Goal: Task Accomplishment & Management: Use online tool/utility

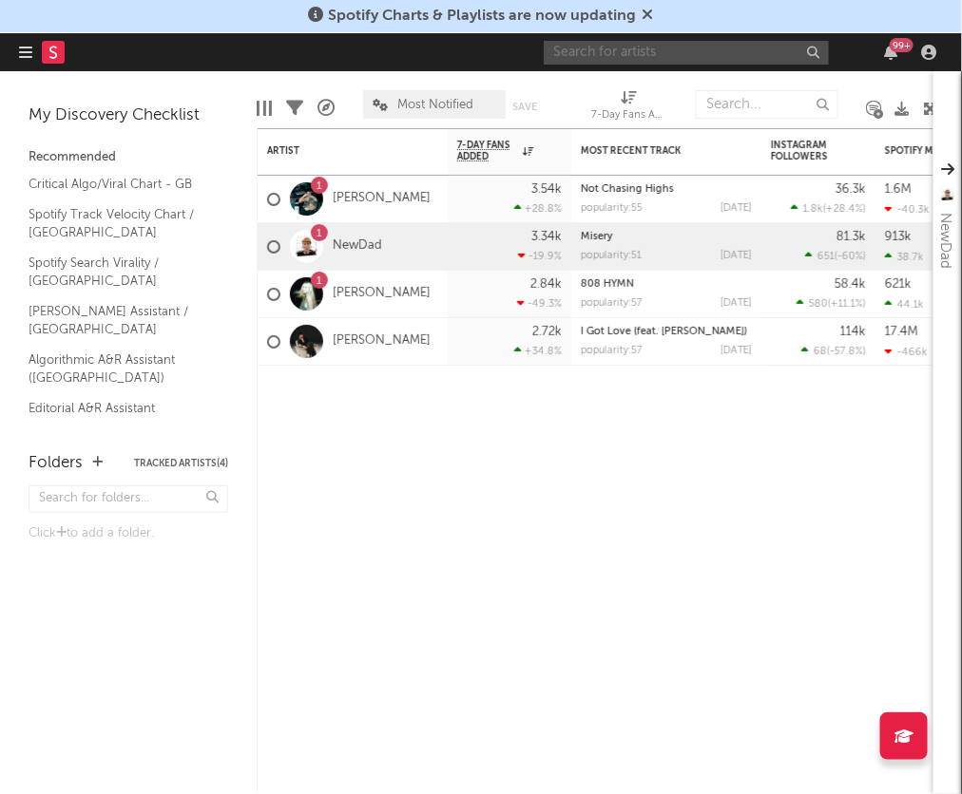
click at [652, 51] on input "text" at bounding box center [686, 53] width 285 height 24
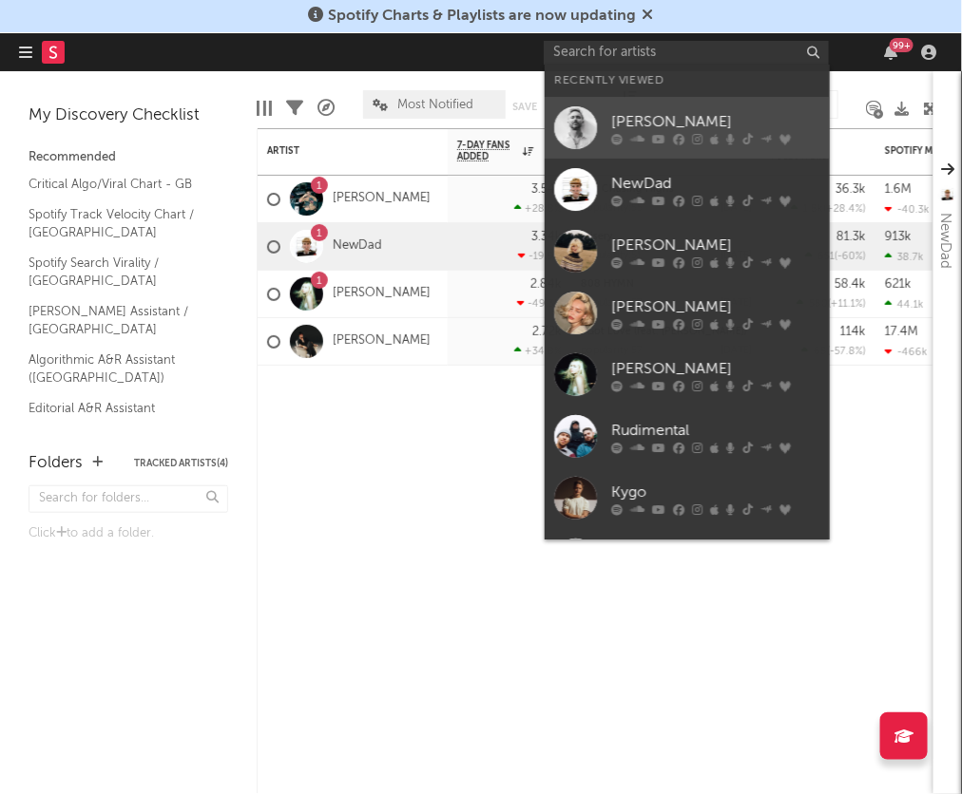
click at [638, 118] on div "[PERSON_NAME]" at bounding box center [715, 122] width 209 height 23
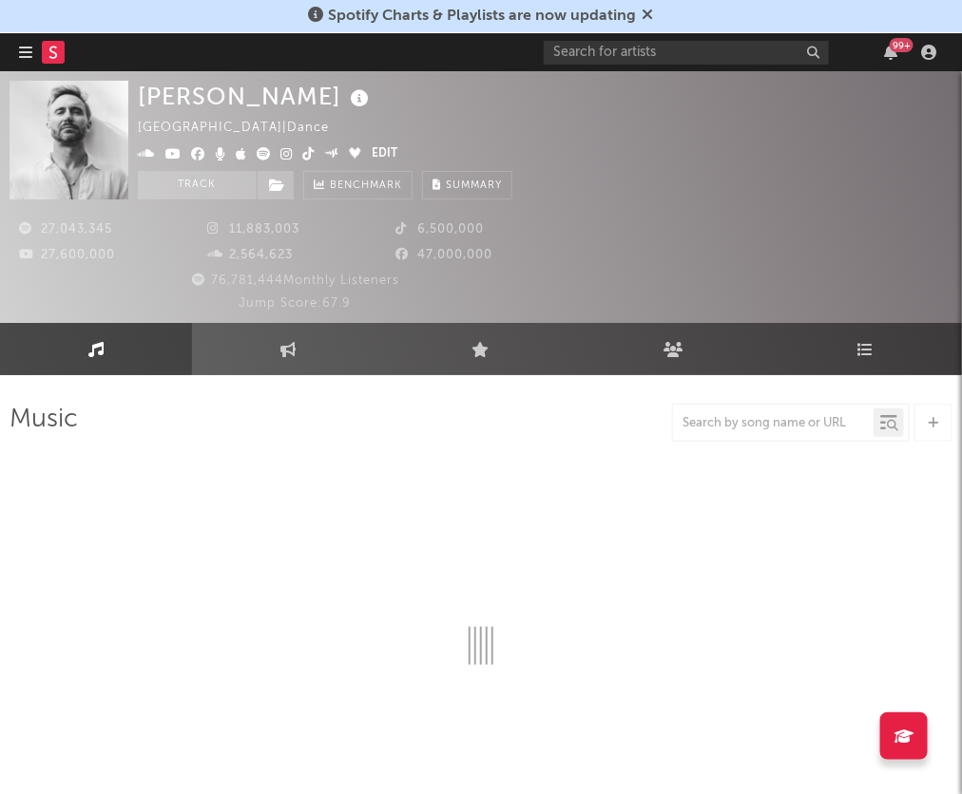
select select "6m"
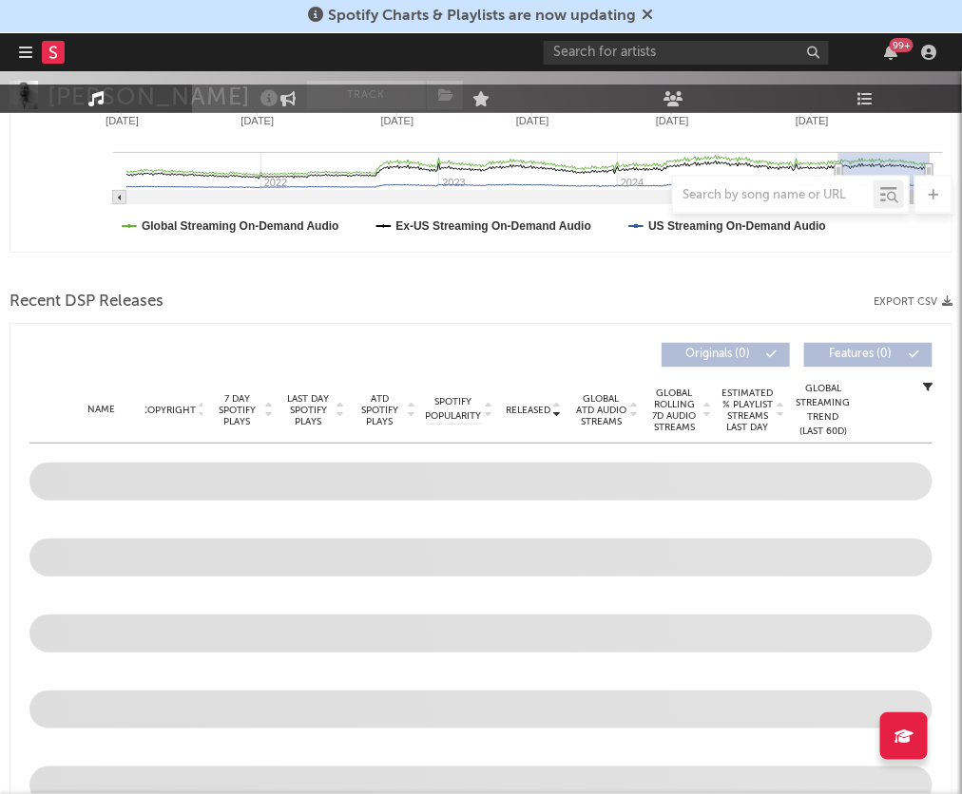
scroll to position [620, 0]
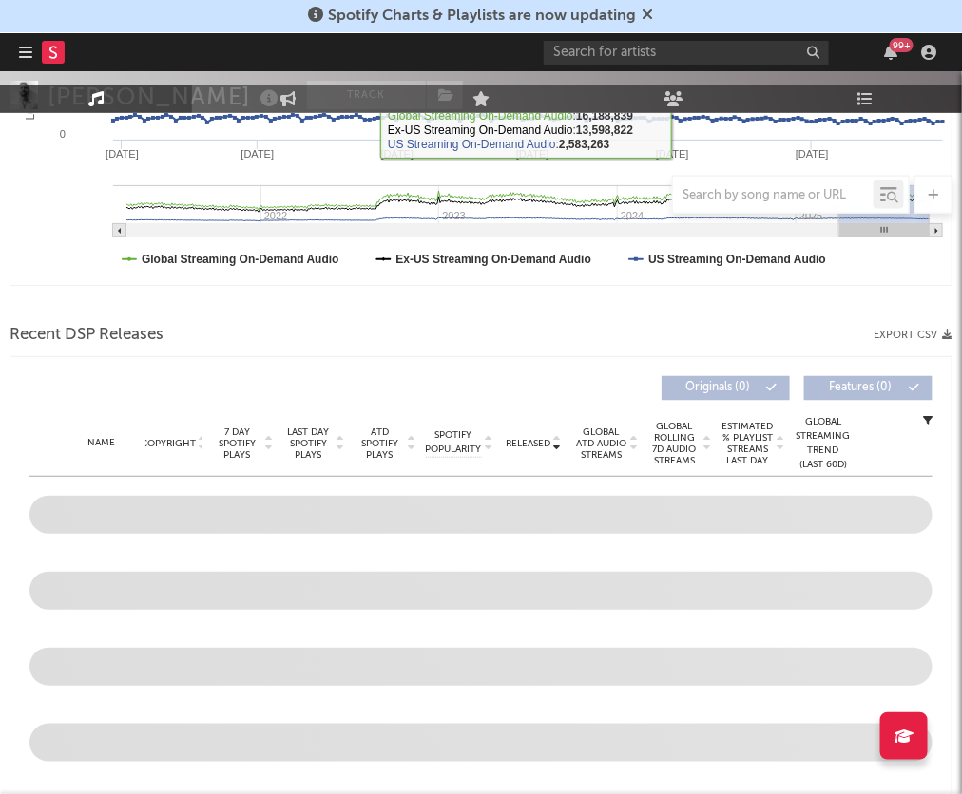
click at [929, 198] on icon at bounding box center [933, 195] width 10 height 12
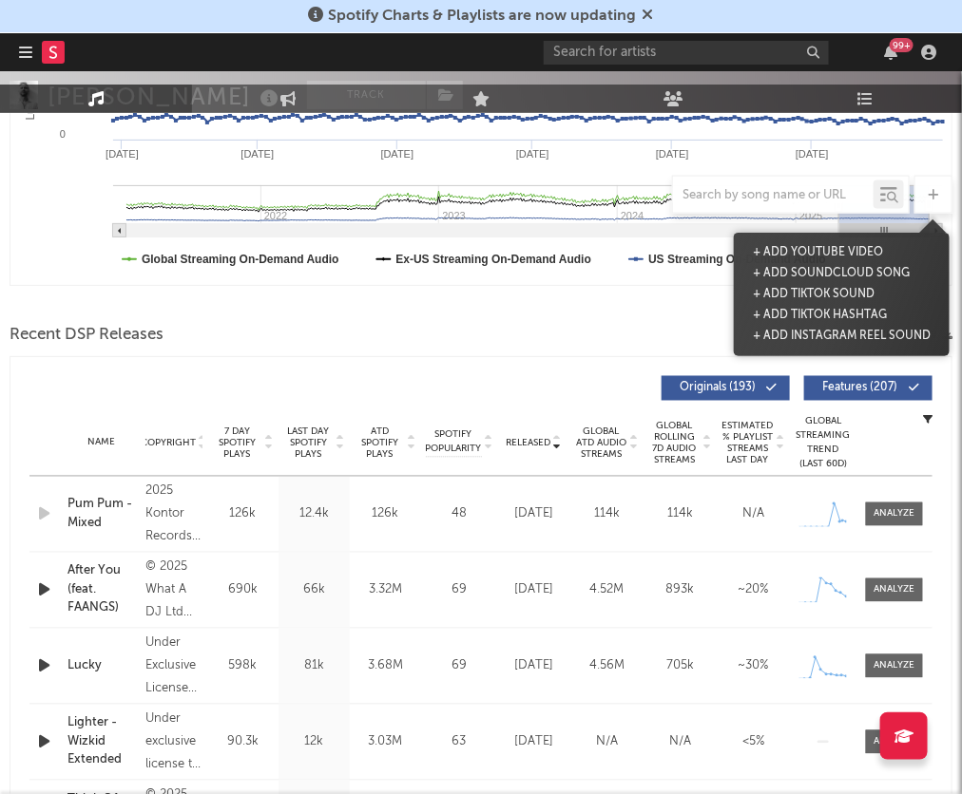
click at [586, 319] on div "Recent DSP Releases Export CSV" at bounding box center [481, 335] width 943 height 32
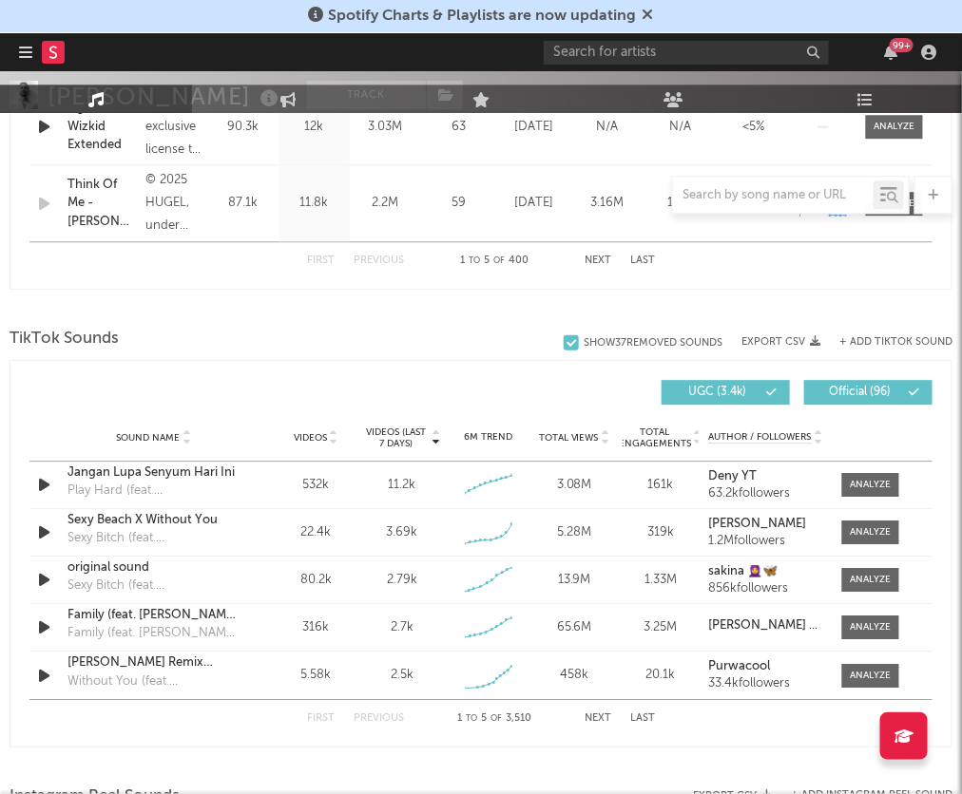
scroll to position [1242, 0]
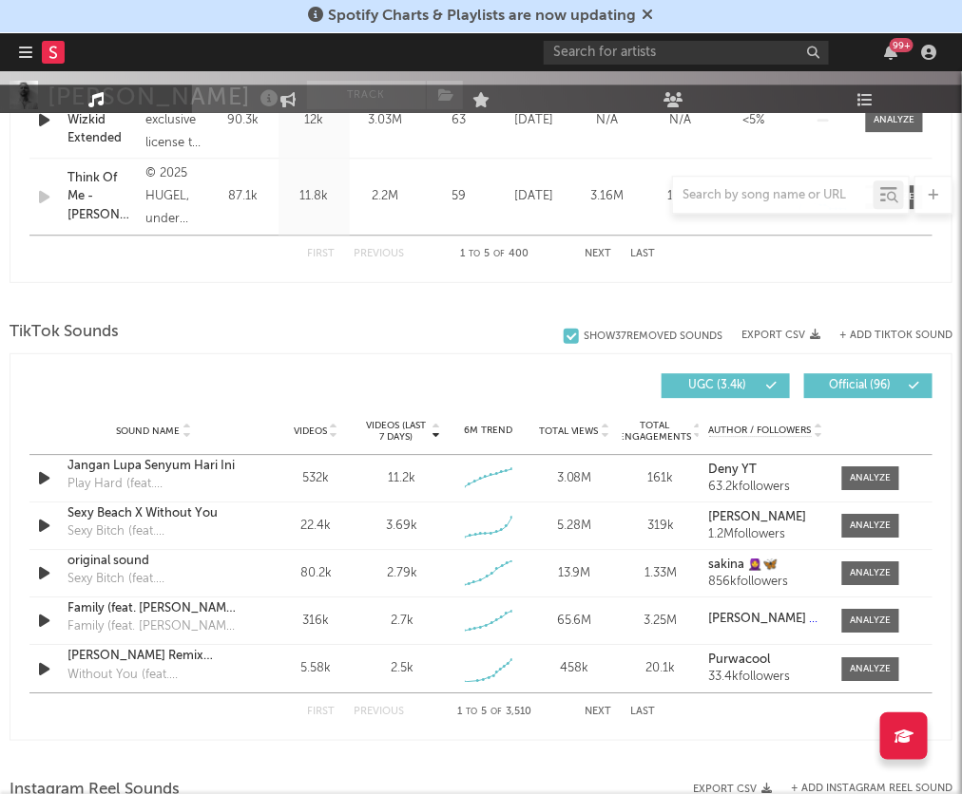
click at [900, 331] on button "+ Add TikTok Sound" at bounding box center [895, 336] width 113 height 10
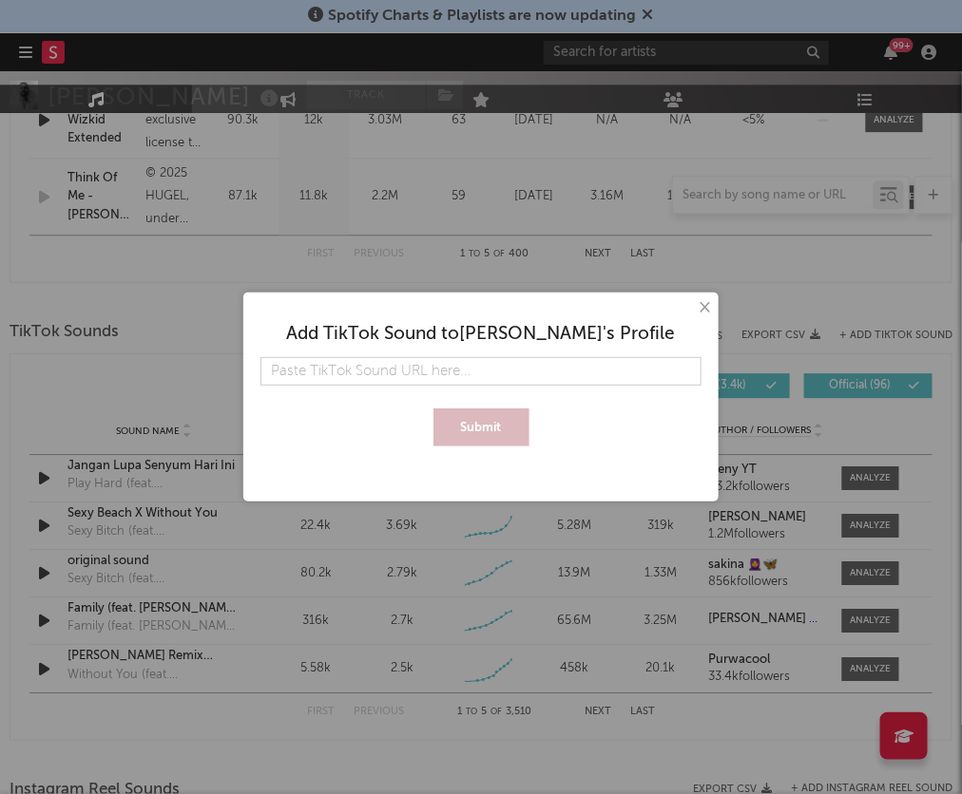
click at [515, 358] on input "text" at bounding box center [480, 371] width 441 height 29
click at [488, 375] on input "text" at bounding box center [480, 371] width 441 height 29
type input "[URL][DOMAIN_NAME]"
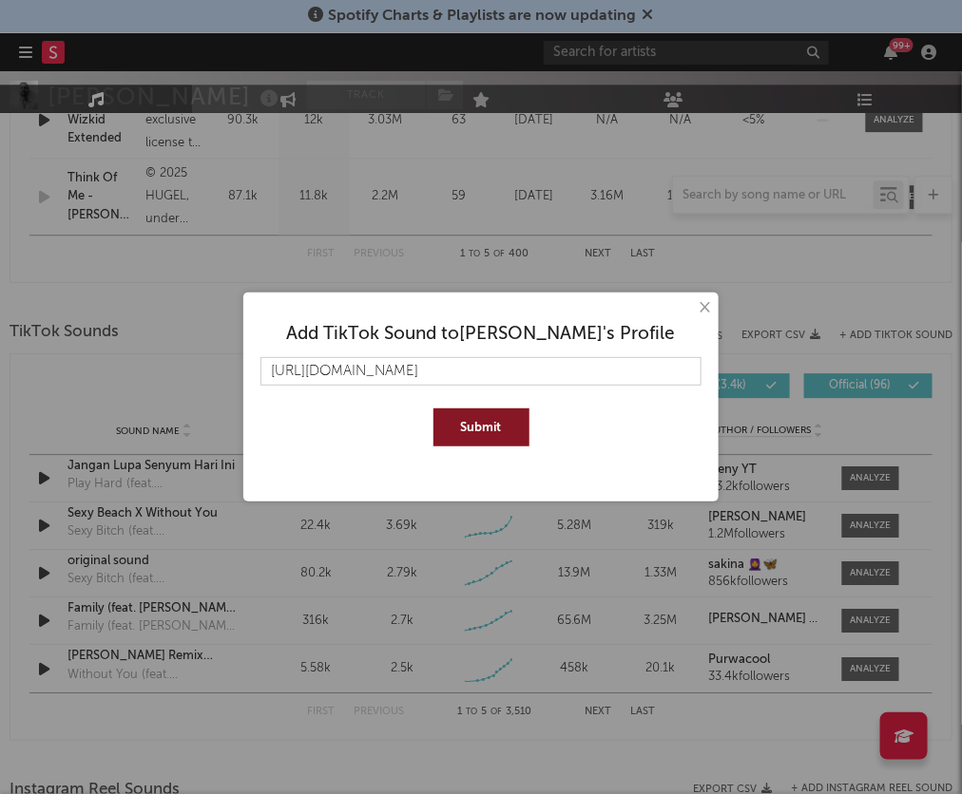
click at [484, 421] on button "Submit" at bounding box center [481, 428] width 96 height 38
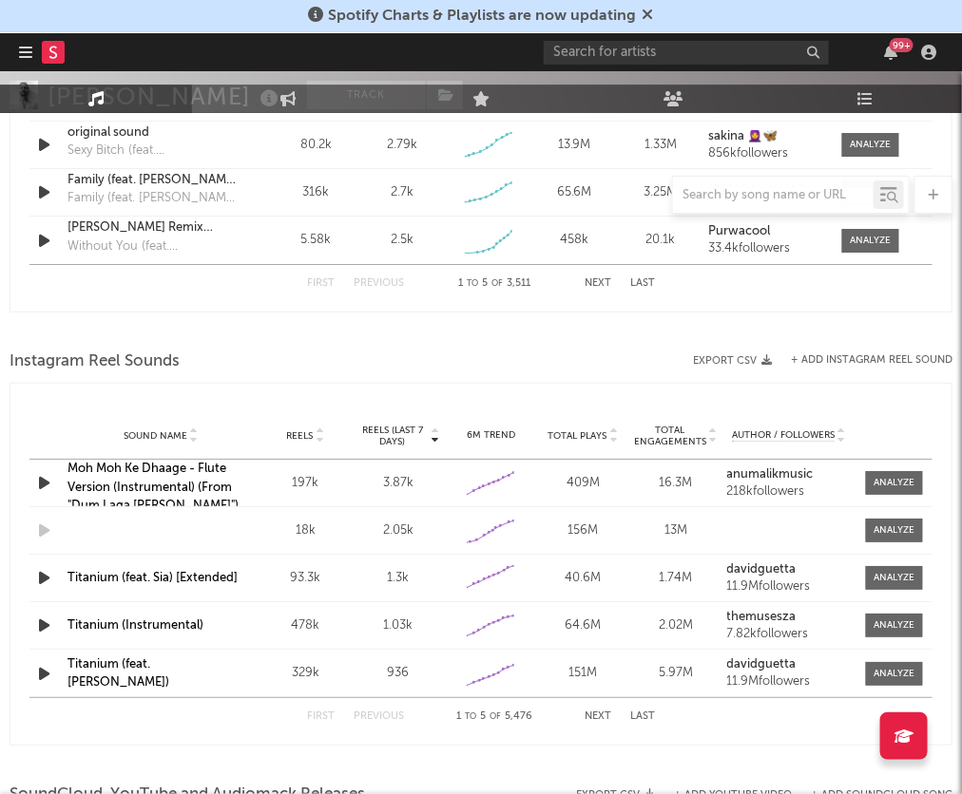
scroll to position [1775, 0]
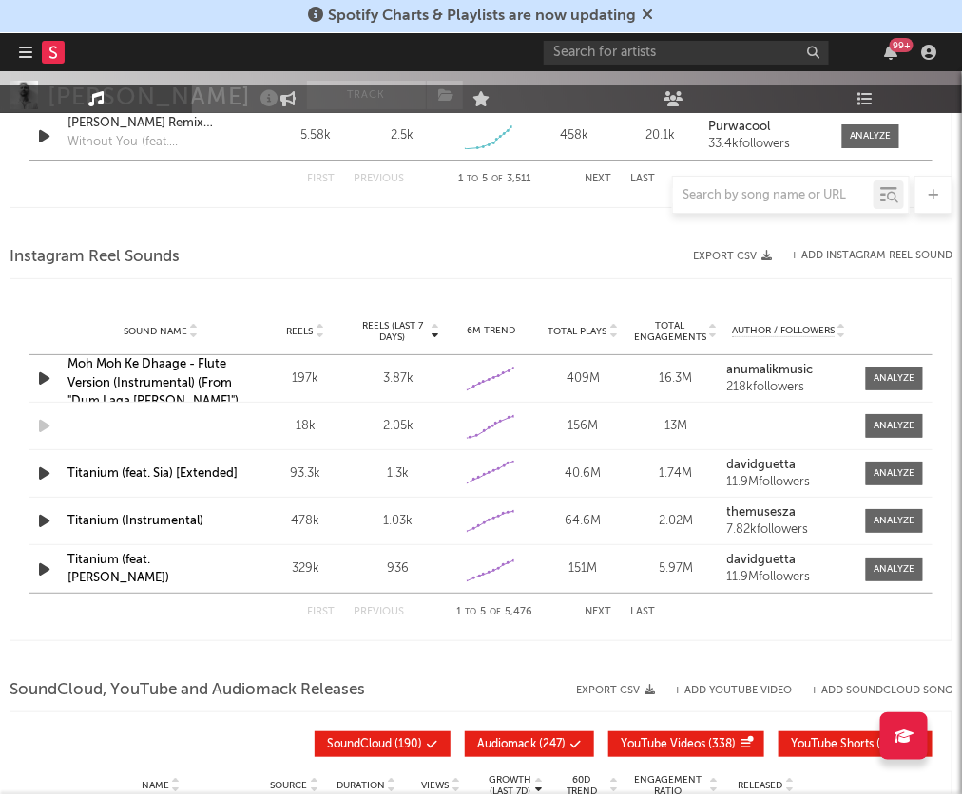
click at [901, 251] on button "+ Add Instagram Reel Sound" at bounding box center [872, 256] width 162 height 10
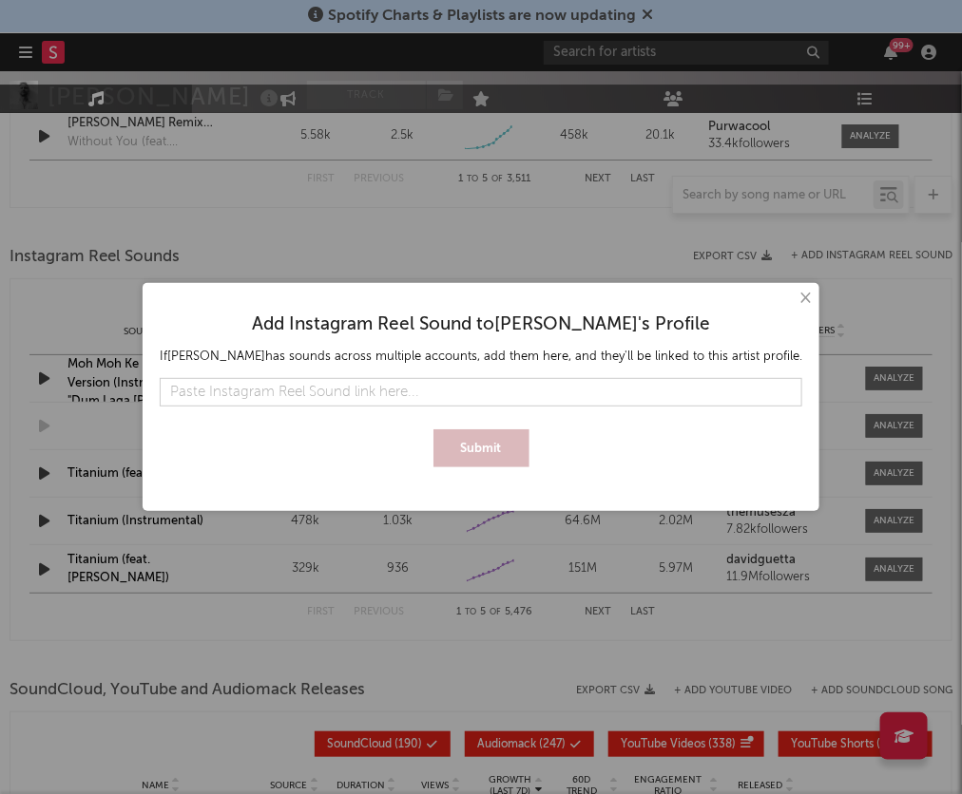
click at [431, 392] on input "text" at bounding box center [481, 392] width 642 height 29
type input "[URL][DOMAIN_NAME]"
click at [433, 430] on button "Submit" at bounding box center [481, 449] width 96 height 38
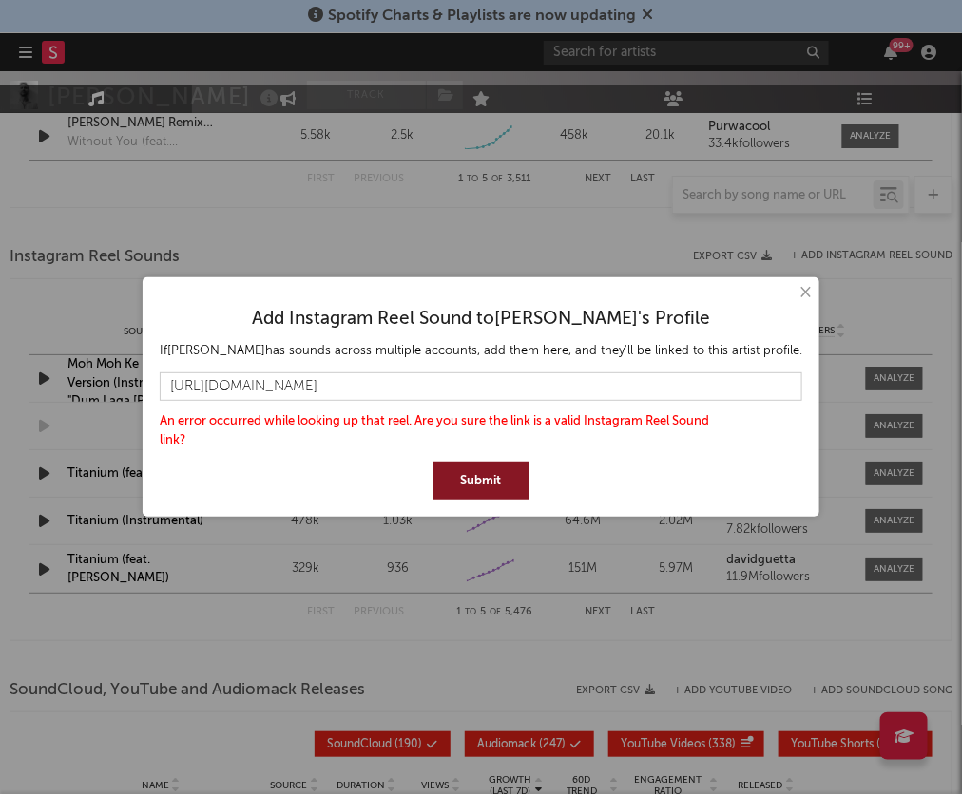
drag, startPoint x: 763, startPoint y: 388, endPoint x: 192, endPoint y: 373, distance: 571.3
click at [192, 375] on input "[URL][DOMAIN_NAME]" at bounding box center [481, 386] width 642 height 29
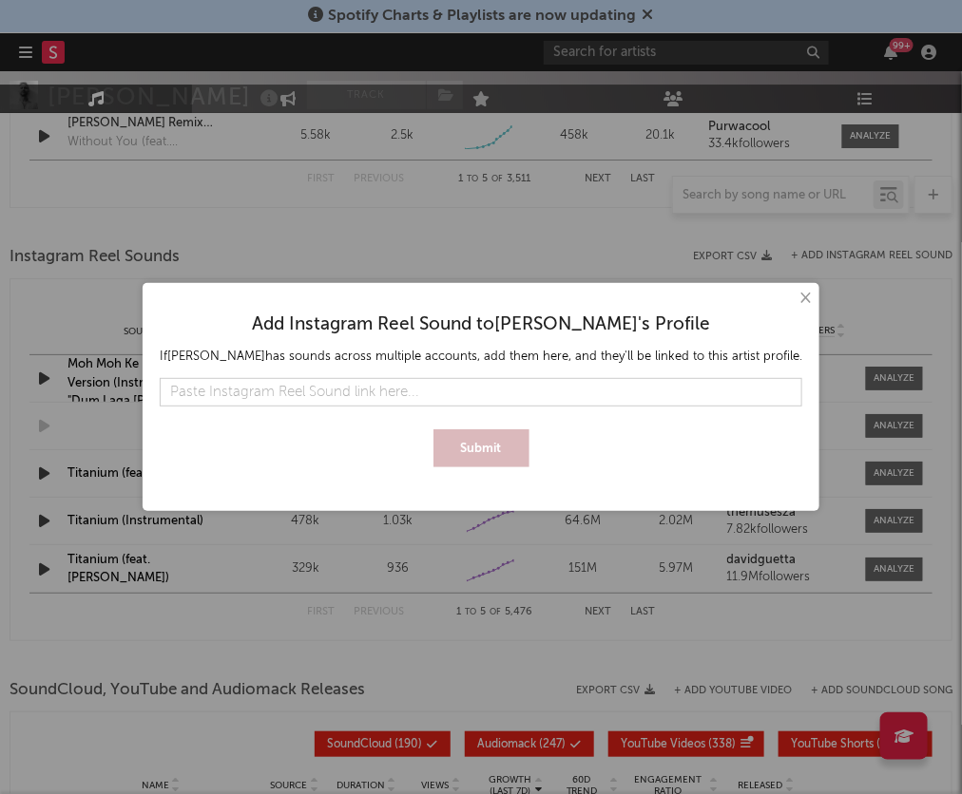
click at [542, 378] on input "text" at bounding box center [481, 392] width 642 height 29
type input "[URL][DOMAIN_NAME]"
click at [433, 430] on button "Submit" at bounding box center [481, 449] width 96 height 38
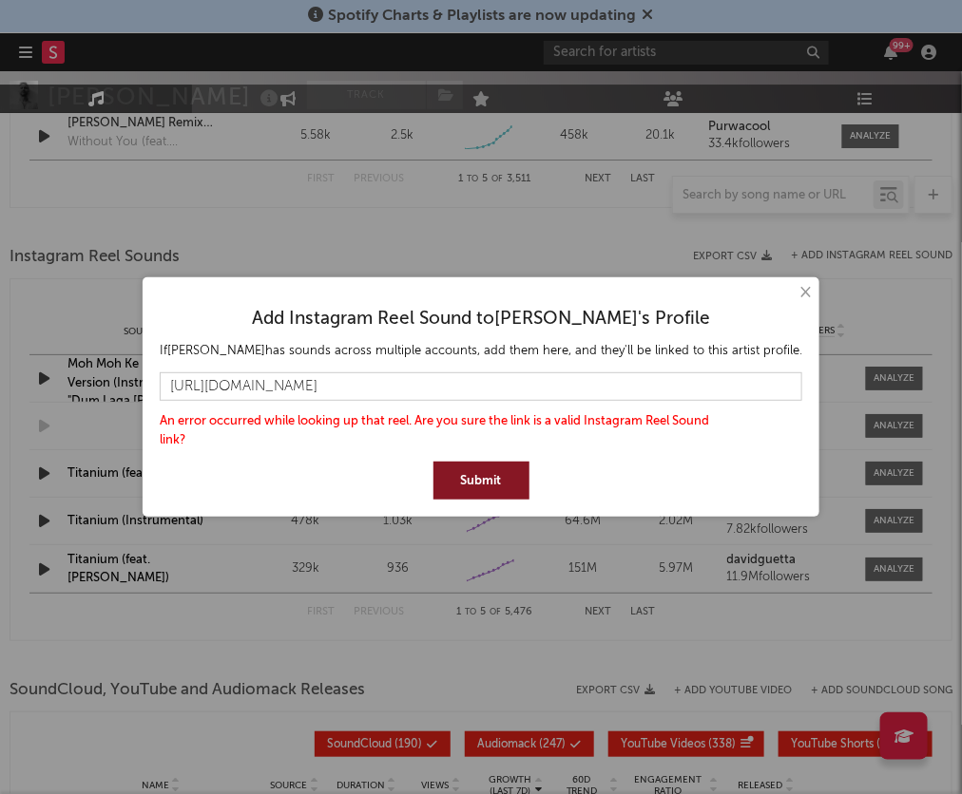
click at [793, 290] on button "×" at bounding box center [803, 292] width 21 height 21
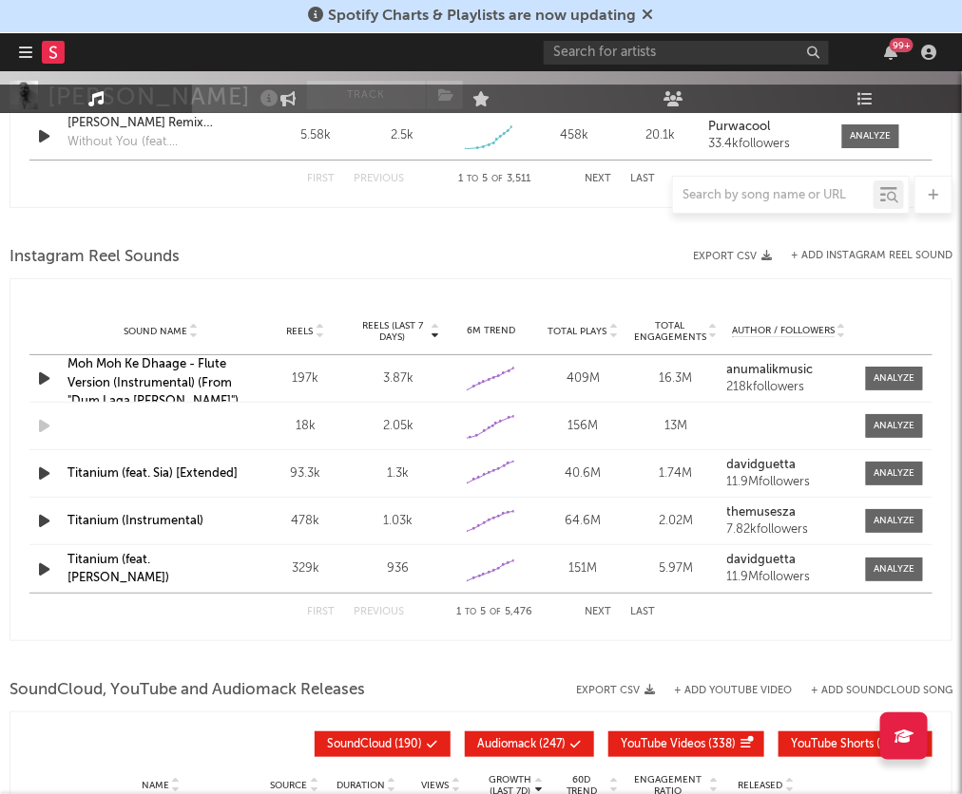
click at [541, 243] on div "Instagram Reel Sounds" at bounding box center [481, 257] width 943 height 32
click at [877, 253] on button "+ Add Instagram Reel Sound" at bounding box center [872, 256] width 162 height 10
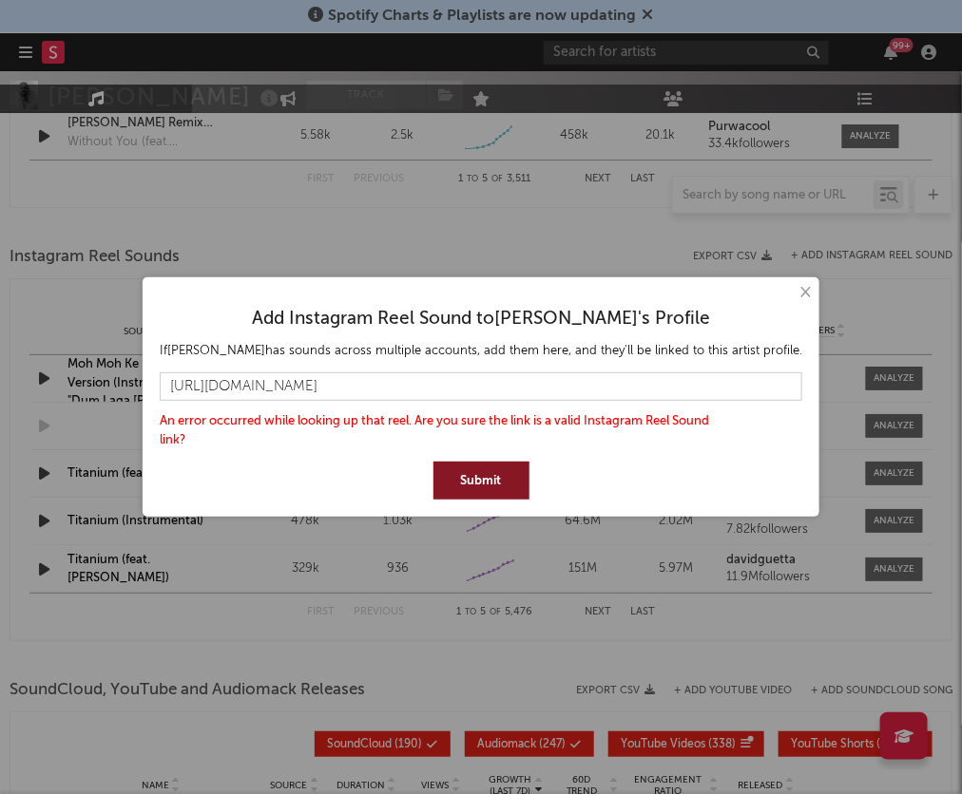
drag, startPoint x: 768, startPoint y: 389, endPoint x: 128, endPoint y: 345, distance: 641.0
click at [128, 345] on div "× Add Instagram Reel Sound to [PERSON_NAME] 's Profile If [PERSON_NAME] has sou…" at bounding box center [481, 397] width 962 height 794
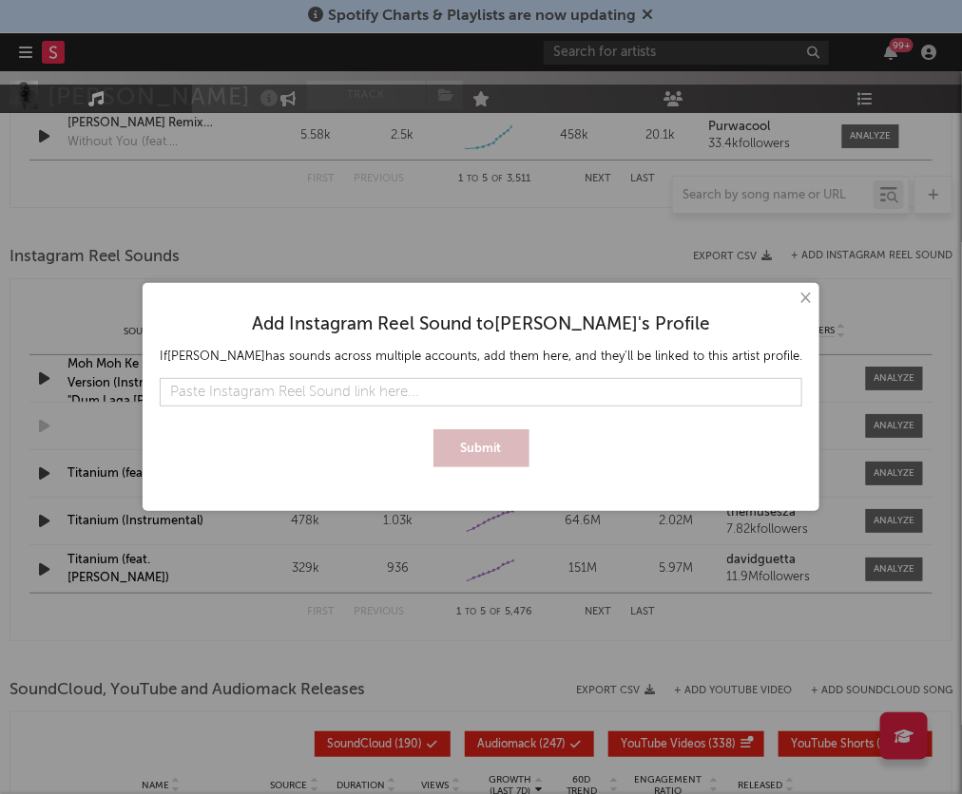
type input "[URL][DOMAIN_NAME]"
click at [491, 446] on button "Submit" at bounding box center [481, 449] width 96 height 38
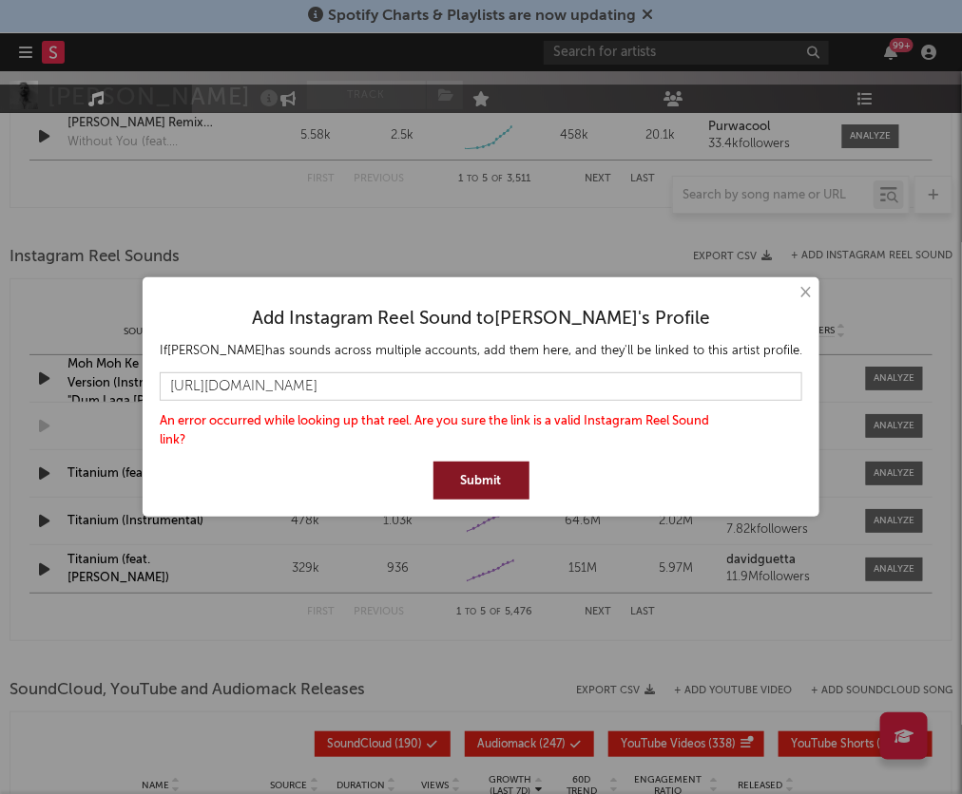
click at [793, 291] on button "×" at bounding box center [803, 292] width 21 height 21
